Goal: Book appointment/travel/reservation

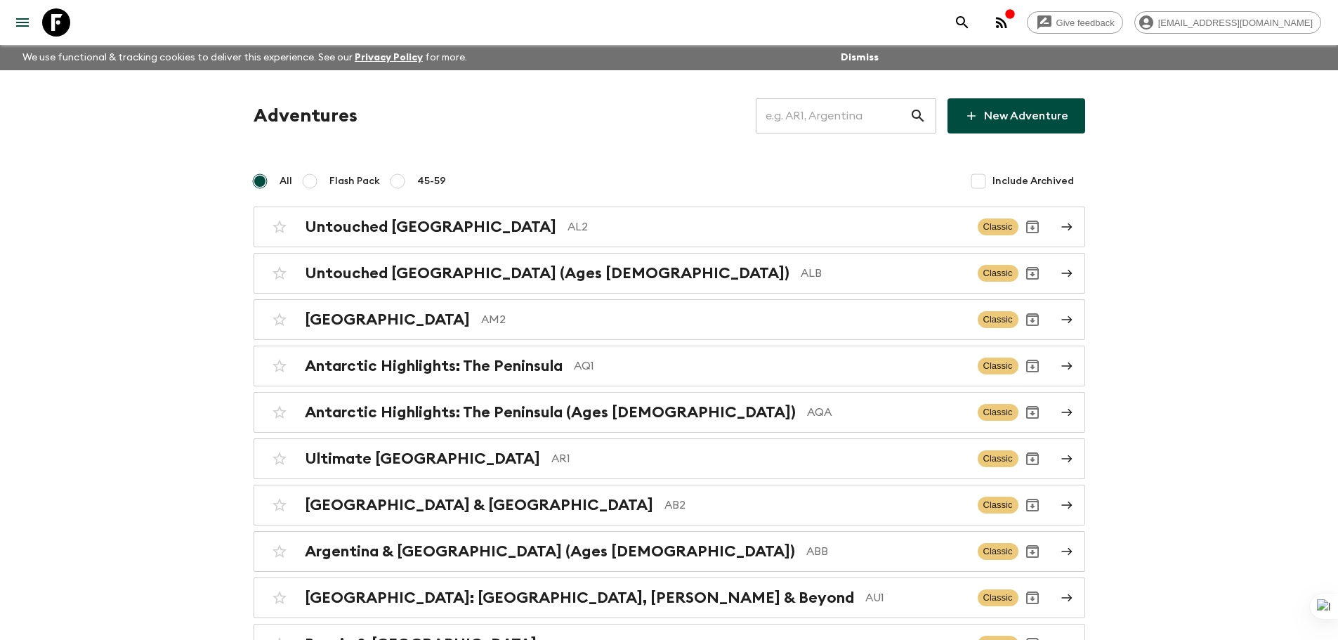
click at [825, 117] on input "text" at bounding box center [833, 115] width 154 height 39
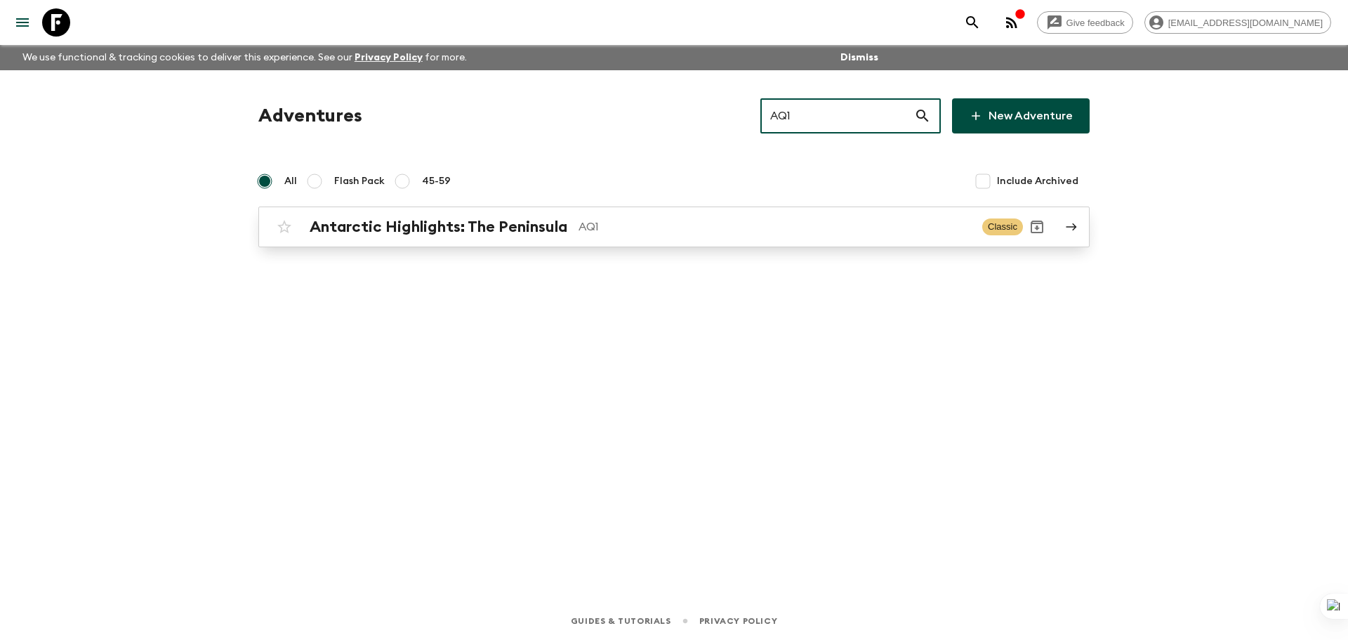
type input "AQ1"
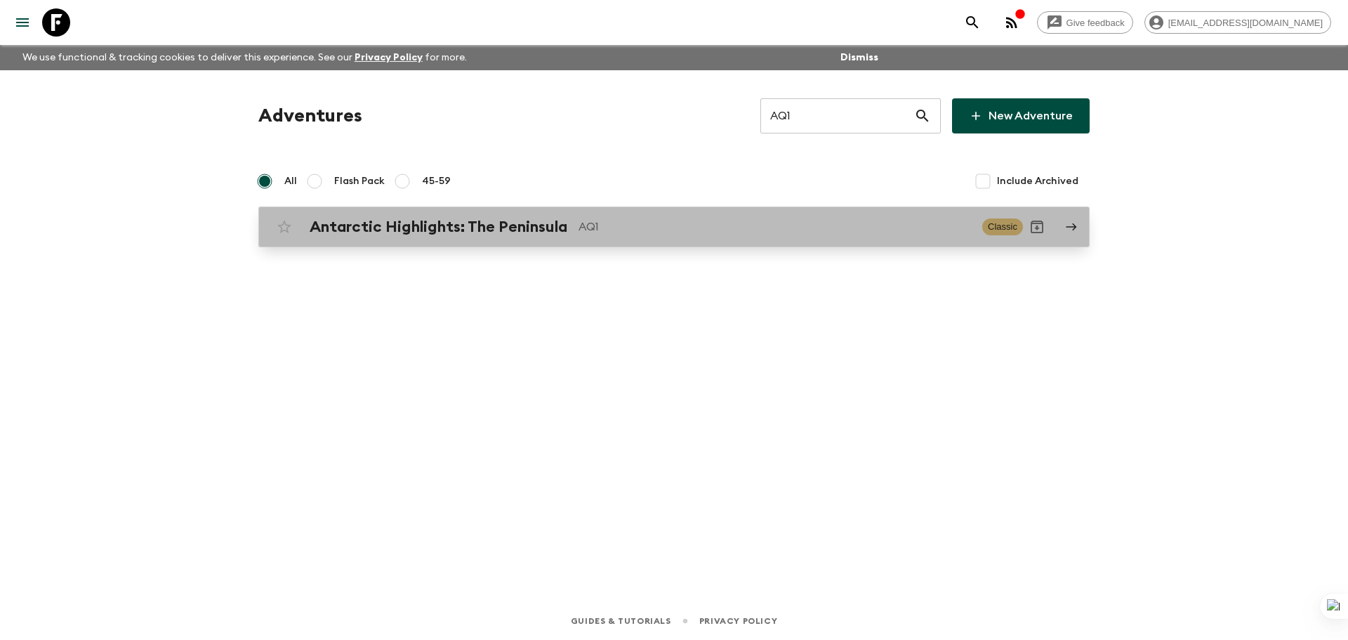
click at [757, 218] on div "Antarctic Highlights: The Peninsula AQ1 Classic" at bounding box center [646, 227] width 753 height 28
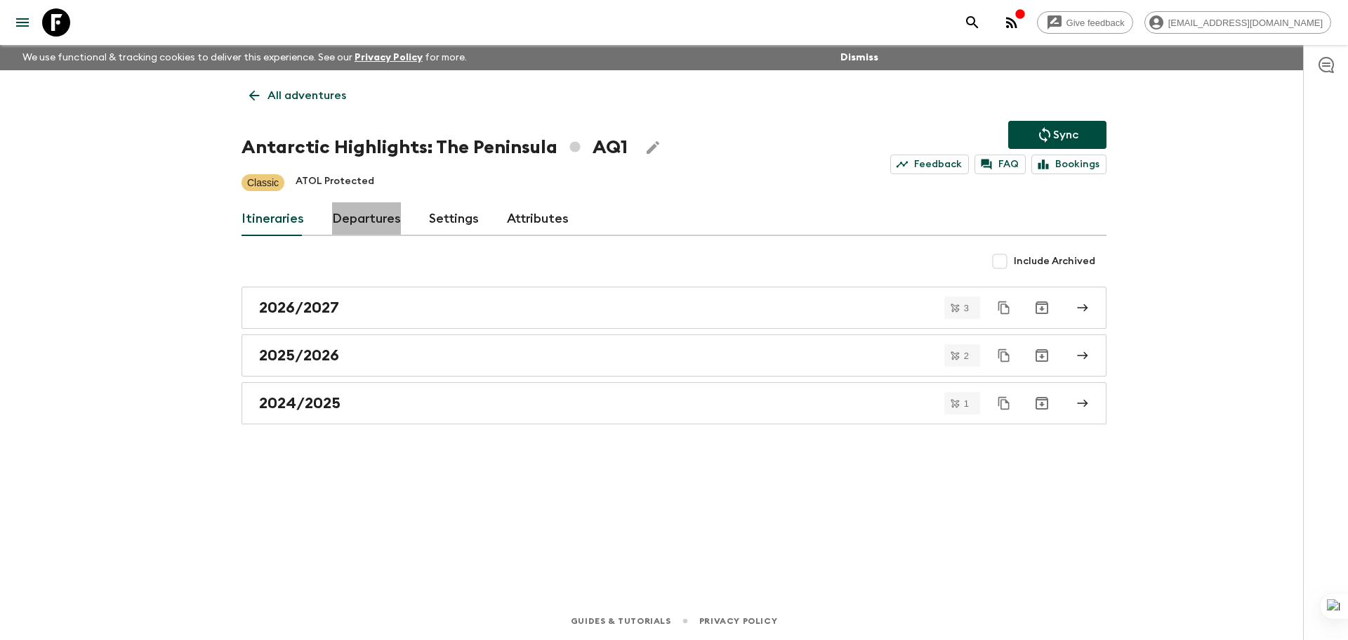
click at [367, 219] on link "Departures" at bounding box center [366, 219] width 69 height 34
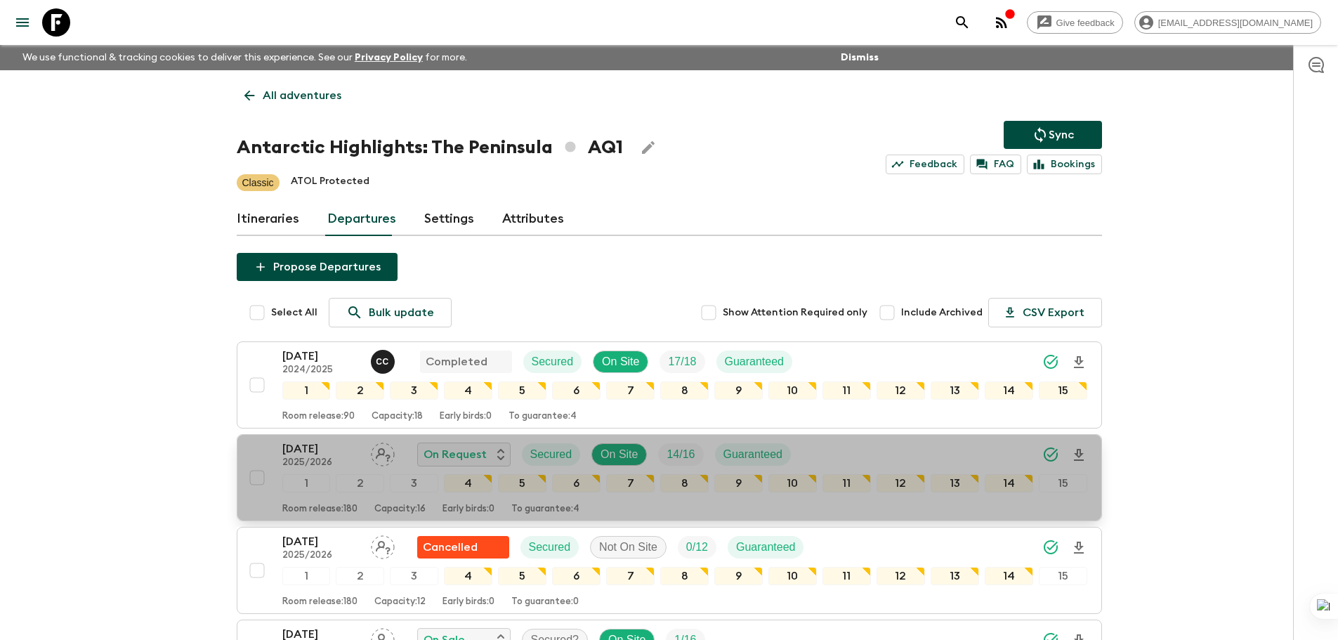
click at [334, 448] on p "[DATE]" at bounding box center [320, 448] width 77 height 17
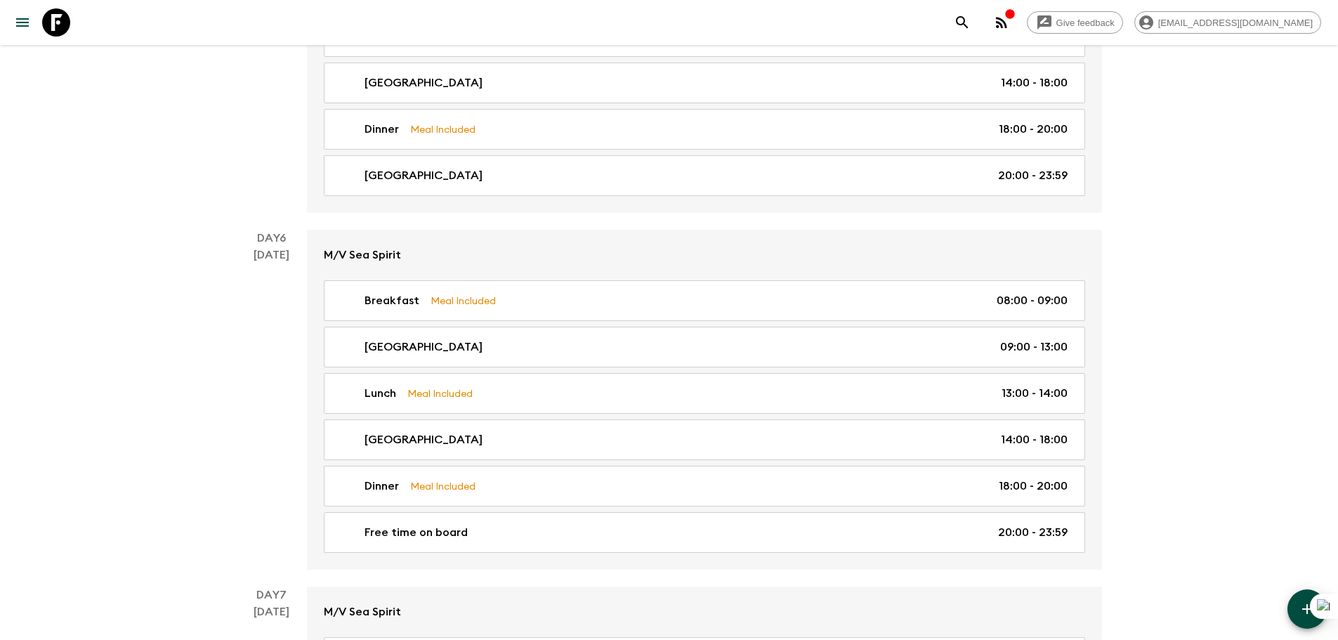
scroll to position [1896, 0]
